Goal: Check status: Check status

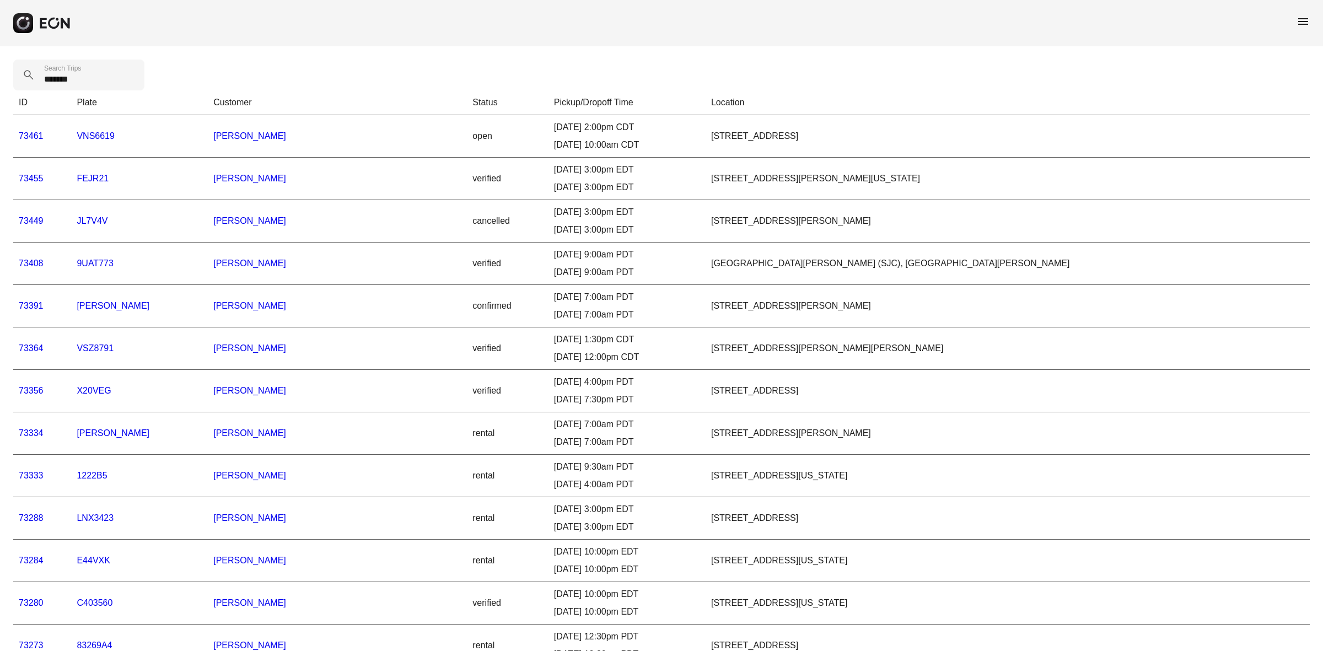
type Trips "*******"
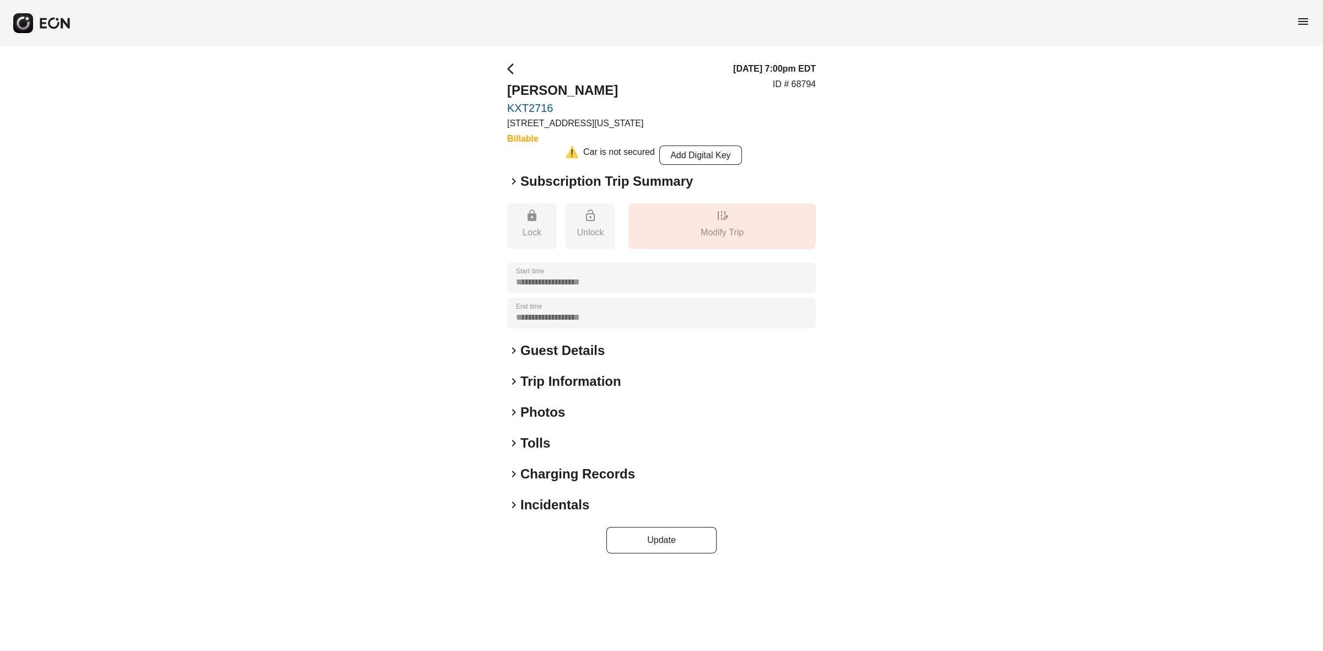
click at [514, 500] on span "keyboard_arrow_right" at bounding box center [513, 504] width 13 height 13
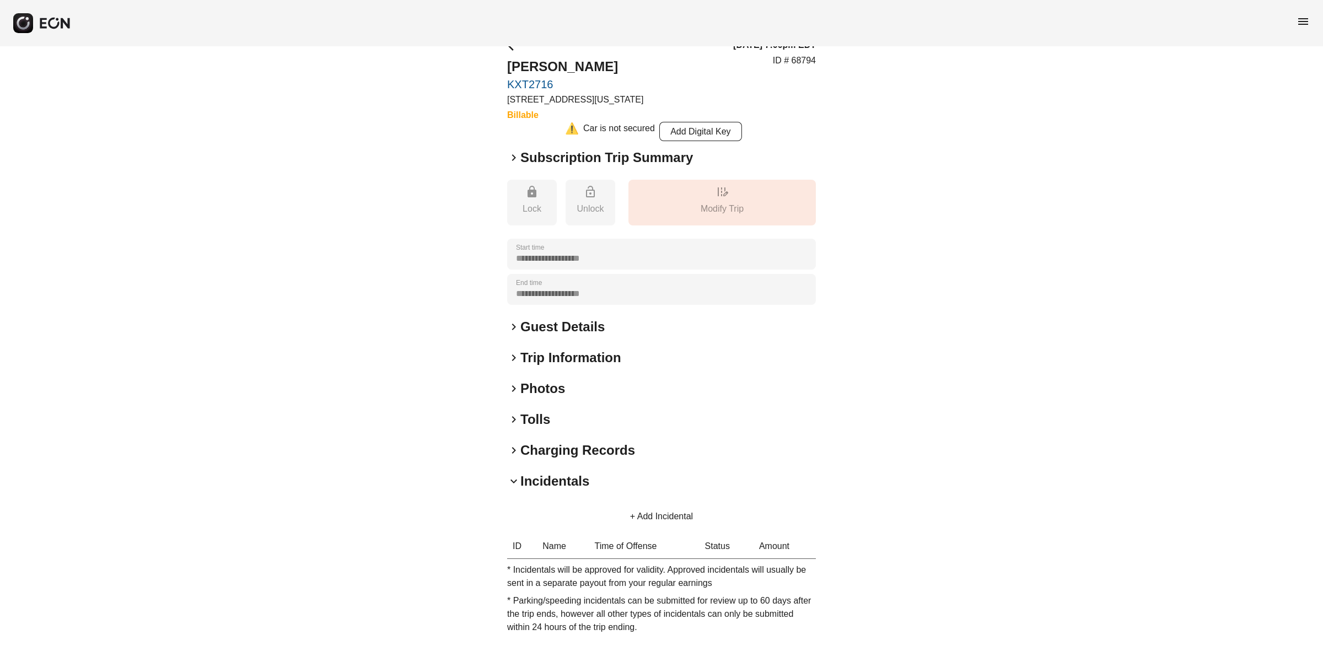
scroll to position [66, 0]
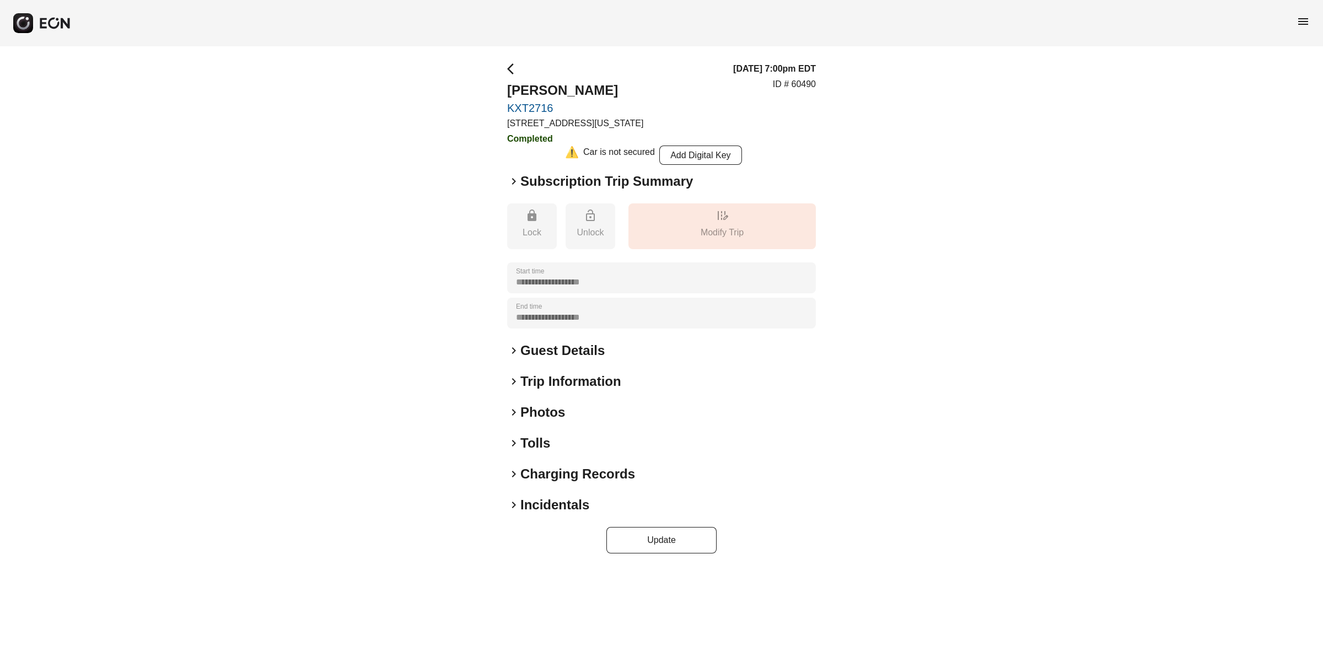
click at [514, 503] on span "keyboard_arrow_right" at bounding box center [513, 504] width 13 height 13
